Goal: Task Accomplishment & Management: Use online tool/utility

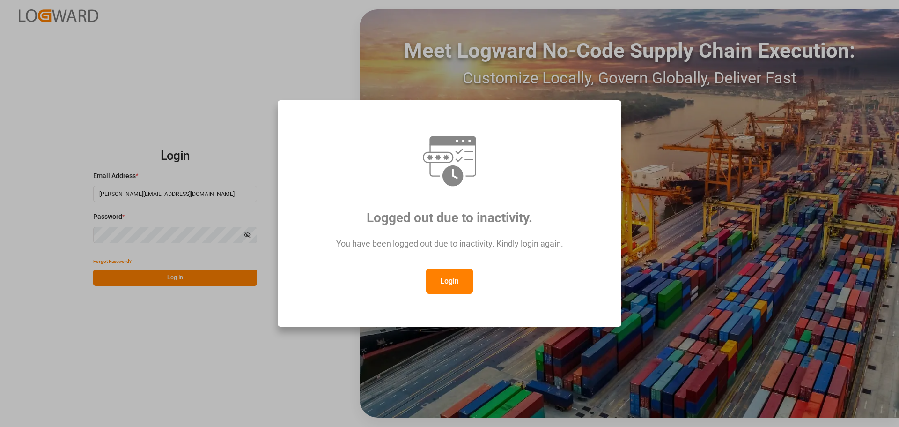
click at [449, 284] on button "Login" at bounding box center [449, 280] width 47 height 25
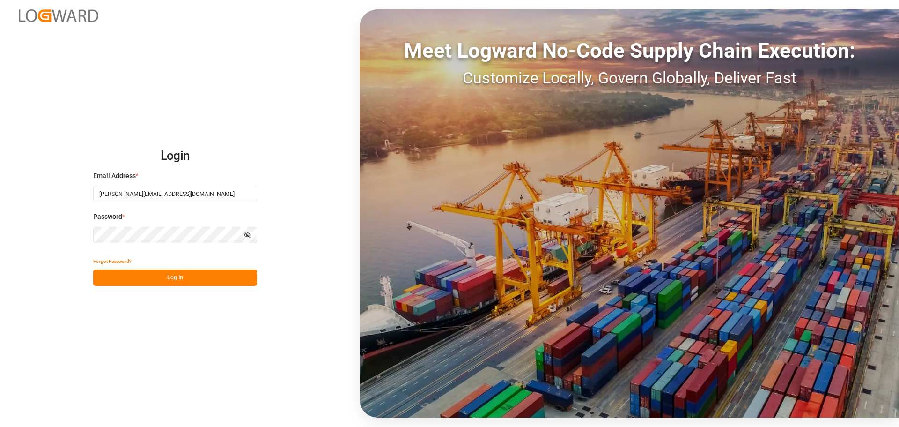
click at [153, 281] on button "Log In" at bounding box center [175, 277] width 164 height 16
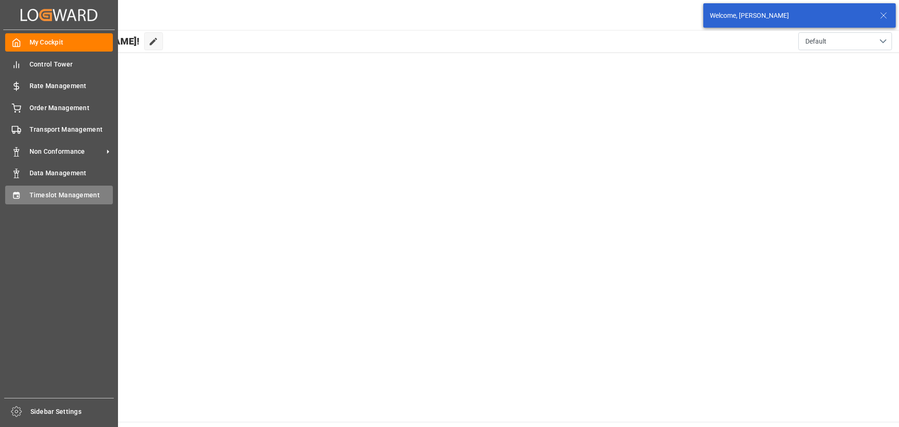
click at [22, 194] on div "Timeslot Management Timeslot Management" at bounding box center [59, 194] width 108 height 18
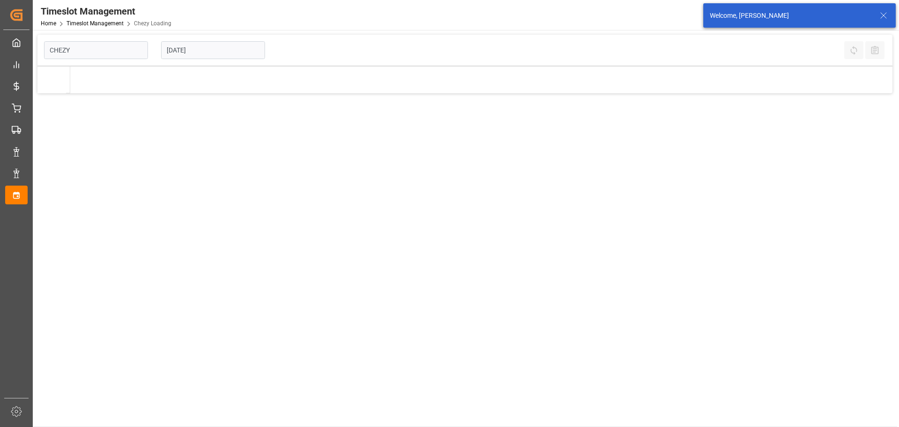
type input "Chezy Loading"
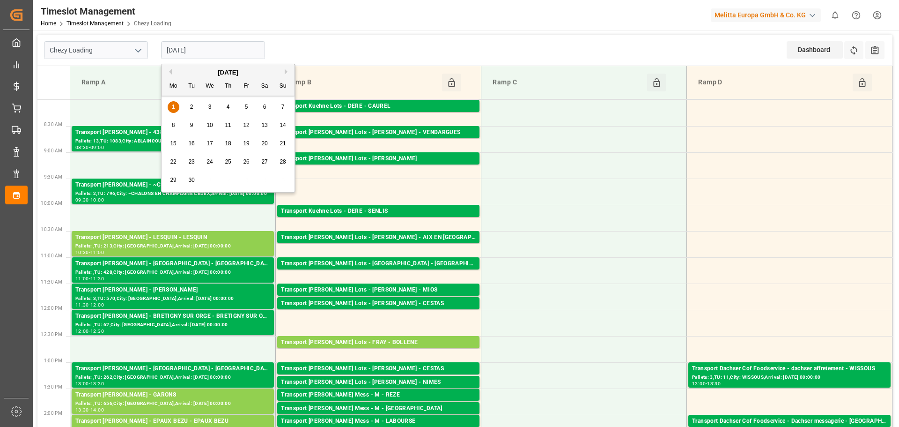
click at [193, 48] on input "[DATE]" at bounding box center [213, 50] width 104 height 18
click at [190, 104] on span "2" at bounding box center [191, 107] width 3 height 7
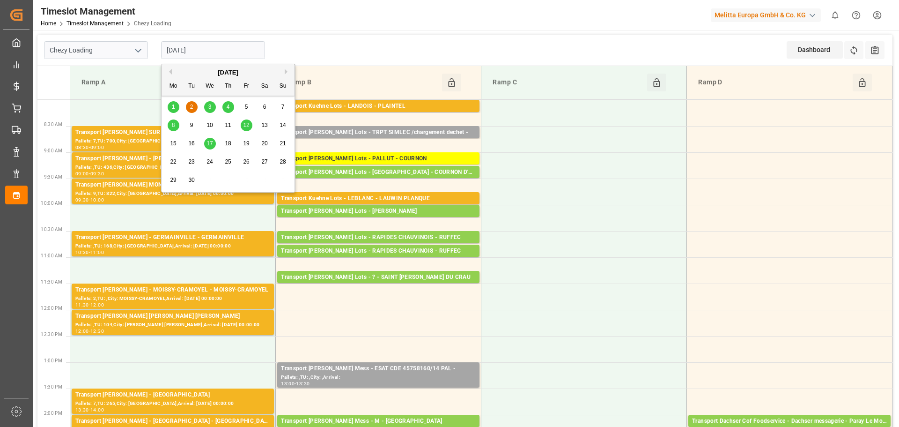
click at [193, 50] on input "[DATE]" at bounding box center [213, 50] width 104 height 18
click at [207, 106] on div "3" at bounding box center [210, 107] width 12 height 11
type input "[DATE]"
